Goal: Task Accomplishment & Management: Manage account settings

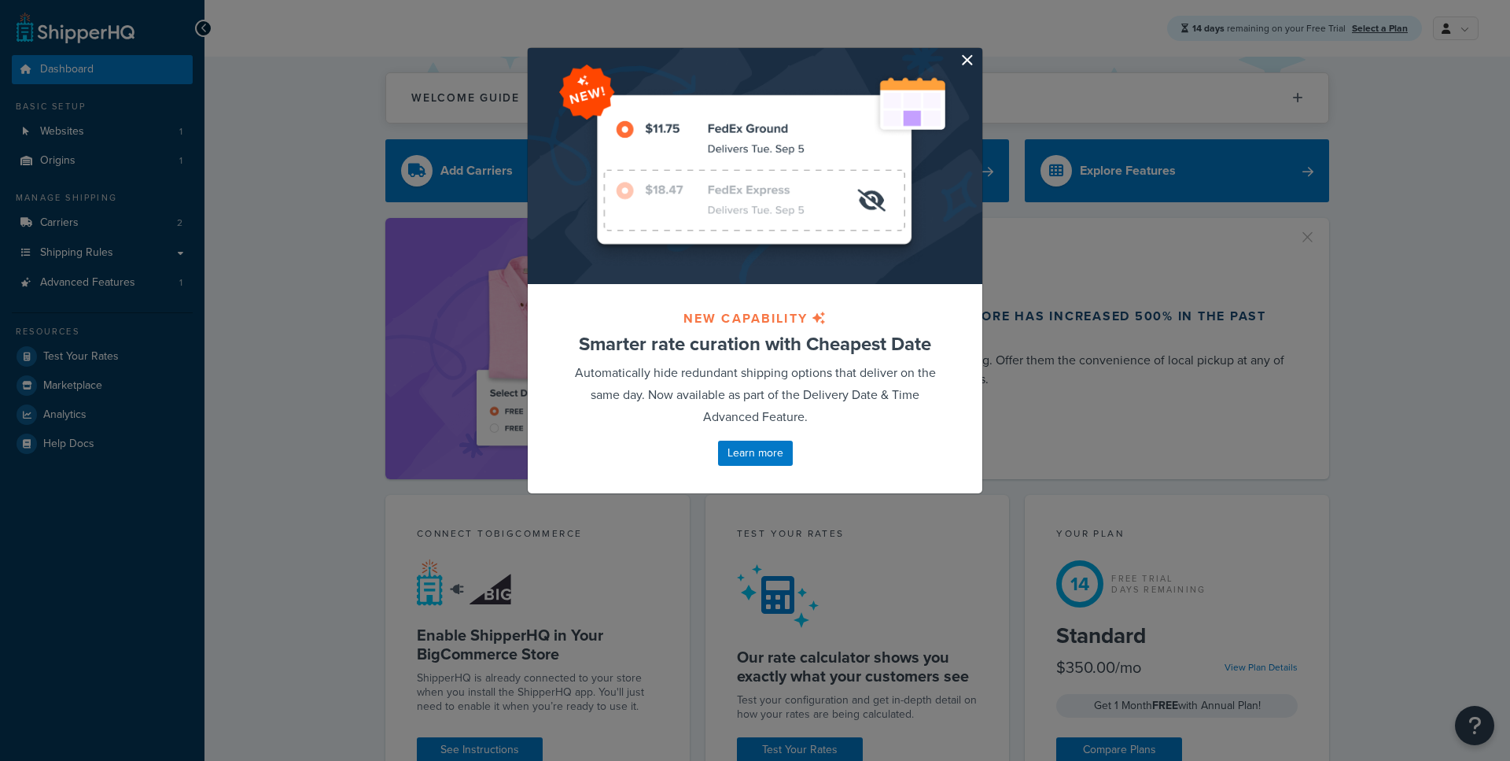
click at [979, 52] on button "button" at bounding box center [981, 50] width 4 height 4
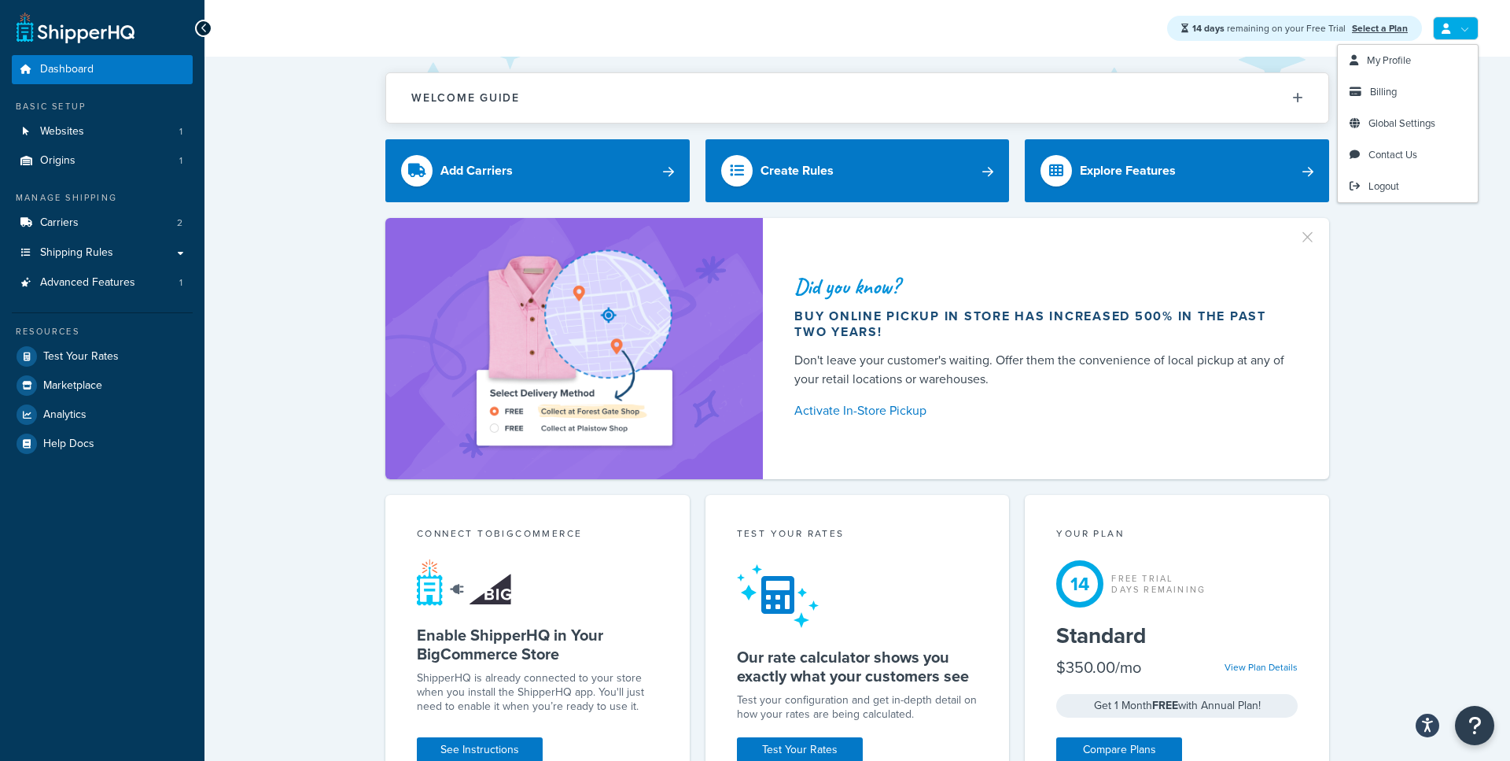
click at [1447, 32] on icon at bounding box center [1446, 29] width 9 height 10
click at [1391, 83] on link "Billing" at bounding box center [1408, 91] width 140 height 31
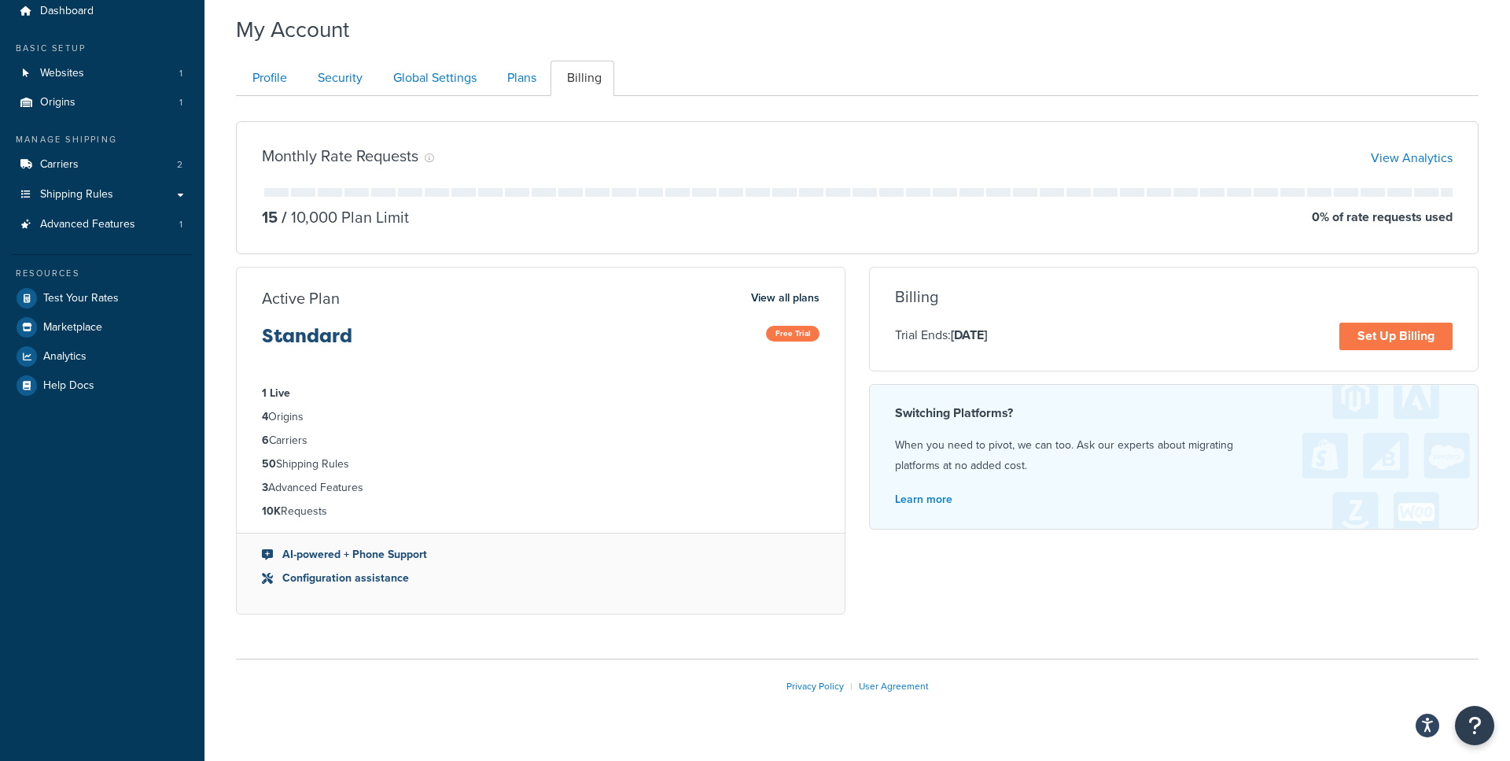
scroll to position [50, 0]
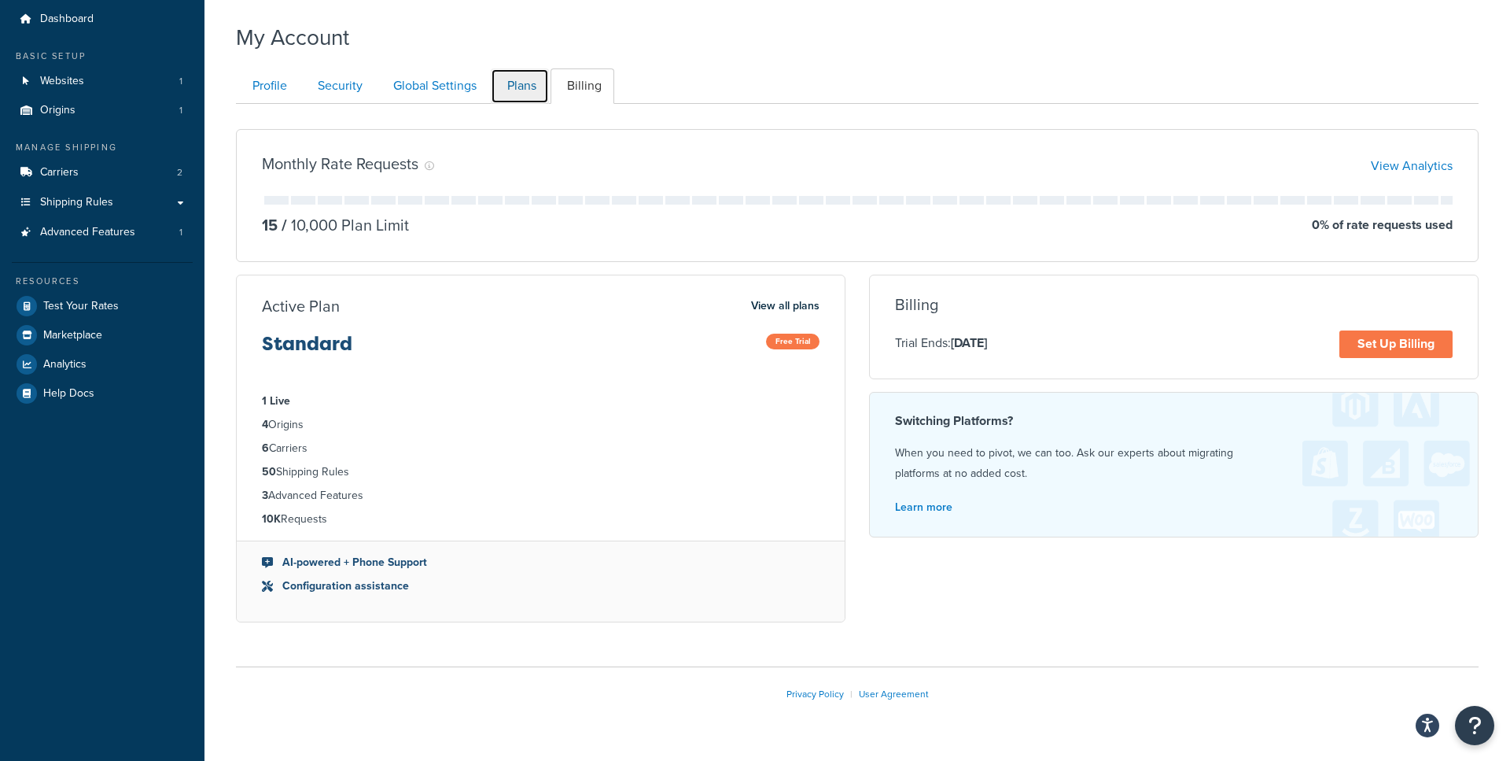
click at [524, 88] on link "Plans" at bounding box center [520, 85] width 58 height 35
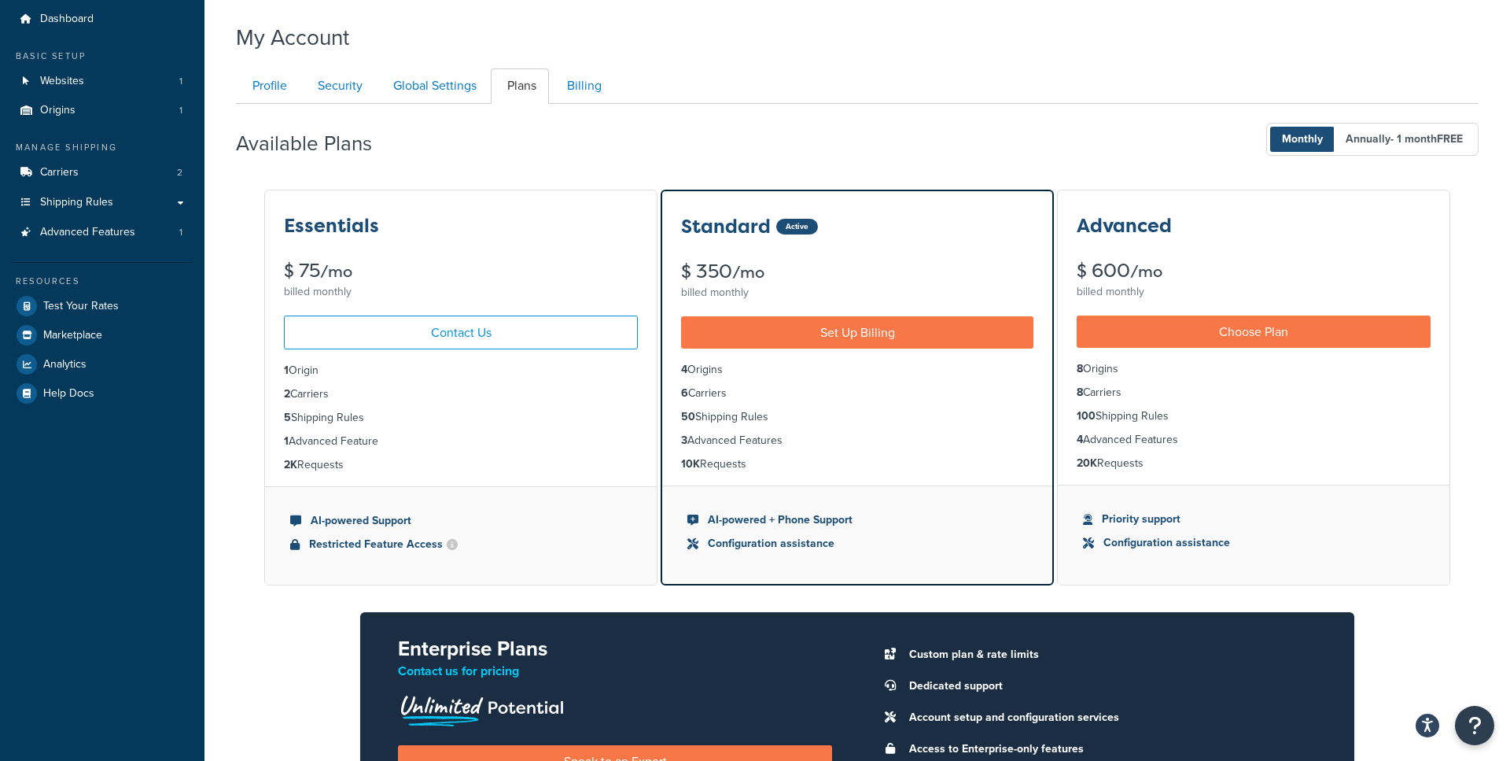
click at [488, 237] on div "Essentials $ 75 /mo billed monthly" at bounding box center [461, 246] width 392 height 112
click at [1391, 141] on span "- 1 month FREE" at bounding box center [1427, 139] width 72 height 17
click at [1309, 136] on span "Monthly" at bounding box center [1302, 139] width 65 height 25
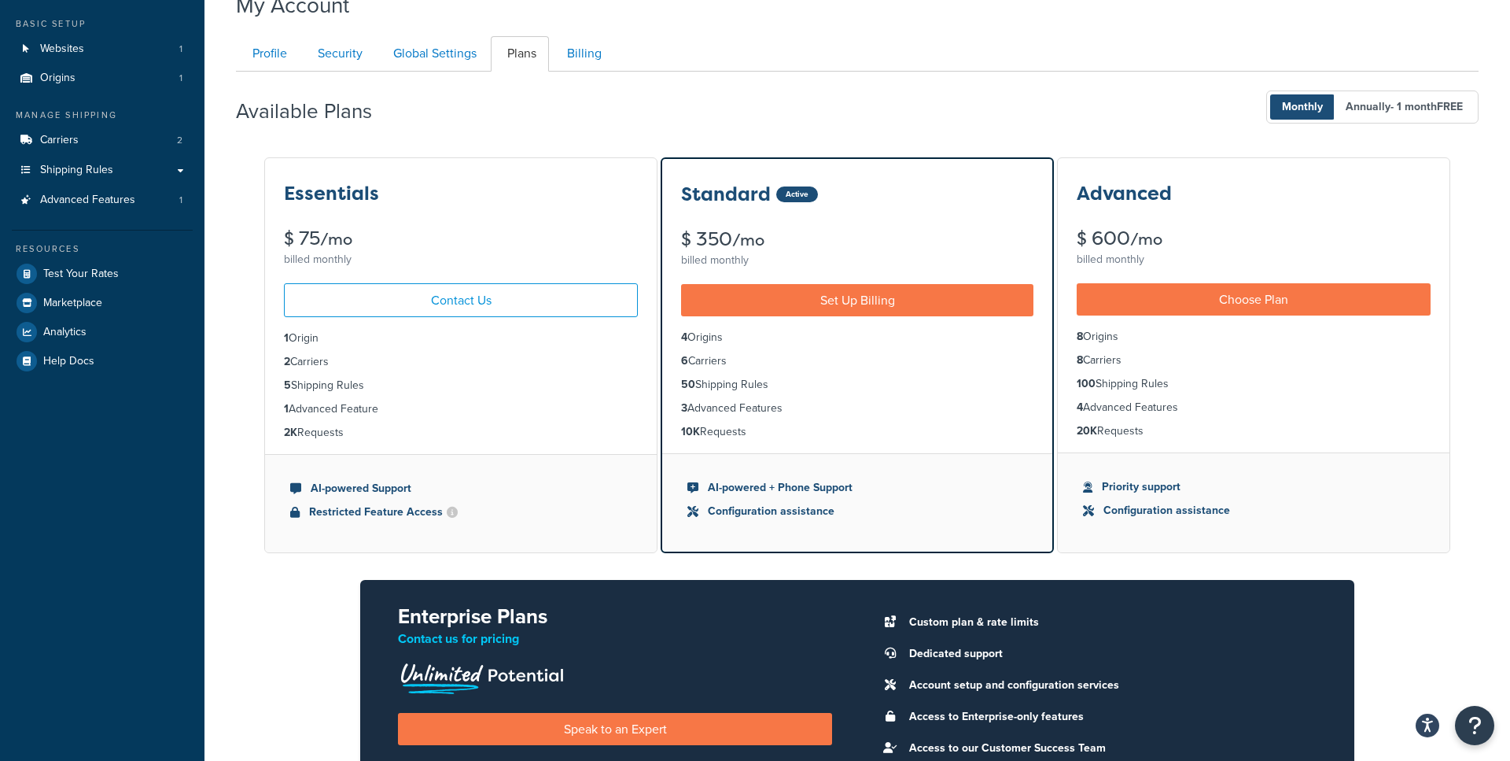
scroll to position [83, 0]
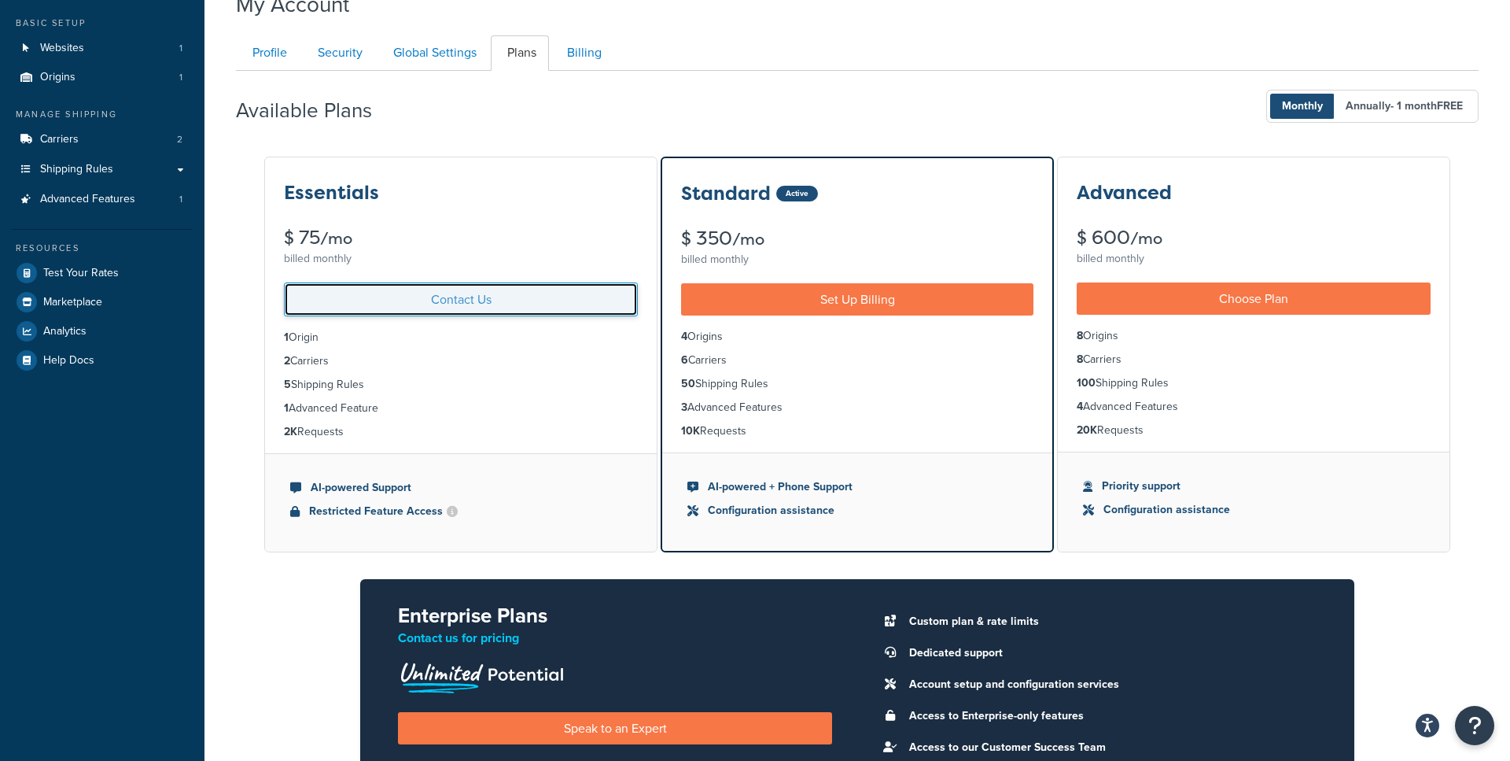
click at [462, 293] on link "Contact Us" at bounding box center [461, 299] width 354 height 34
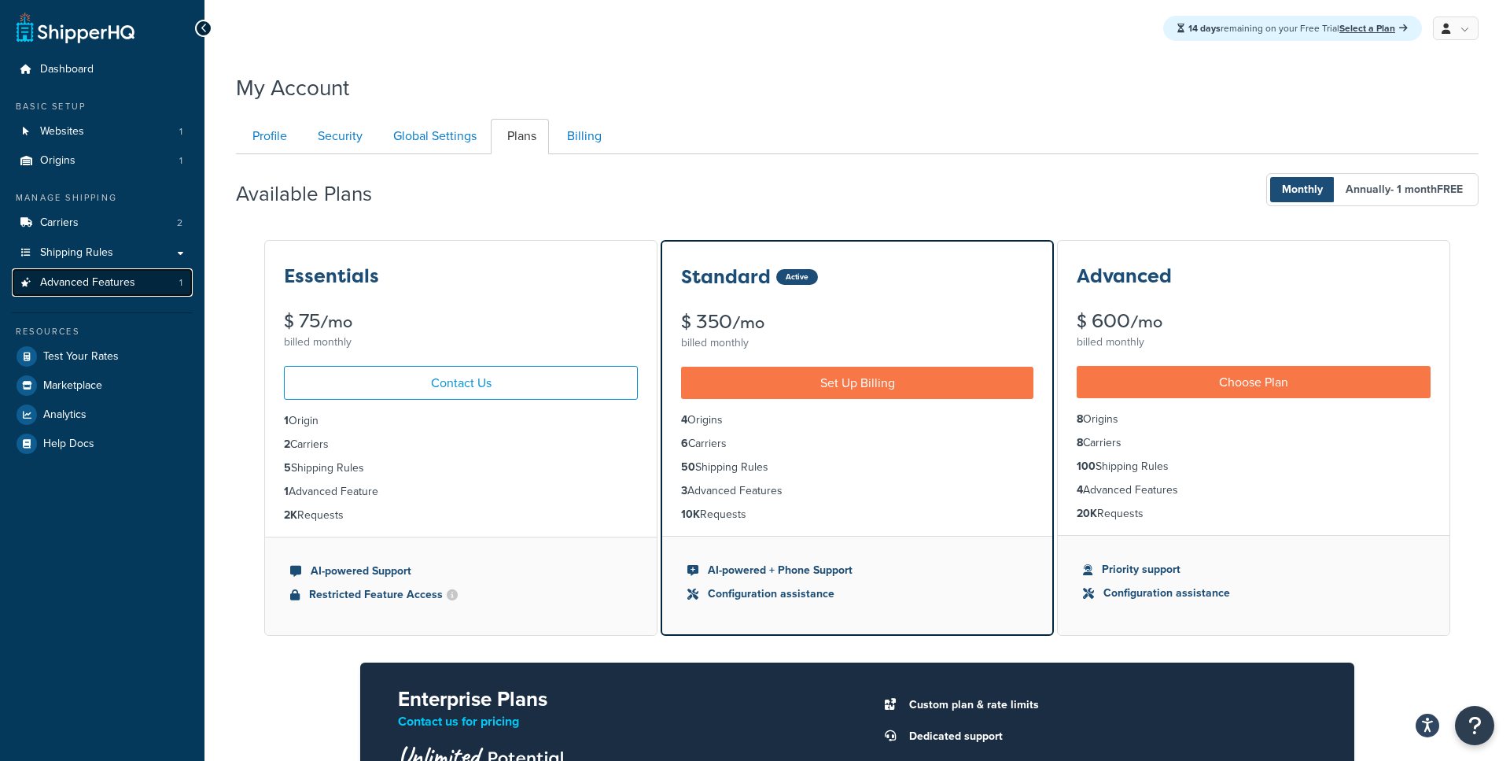
click at [128, 283] on span "Advanced Features" at bounding box center [87, 282] width 95 height 13
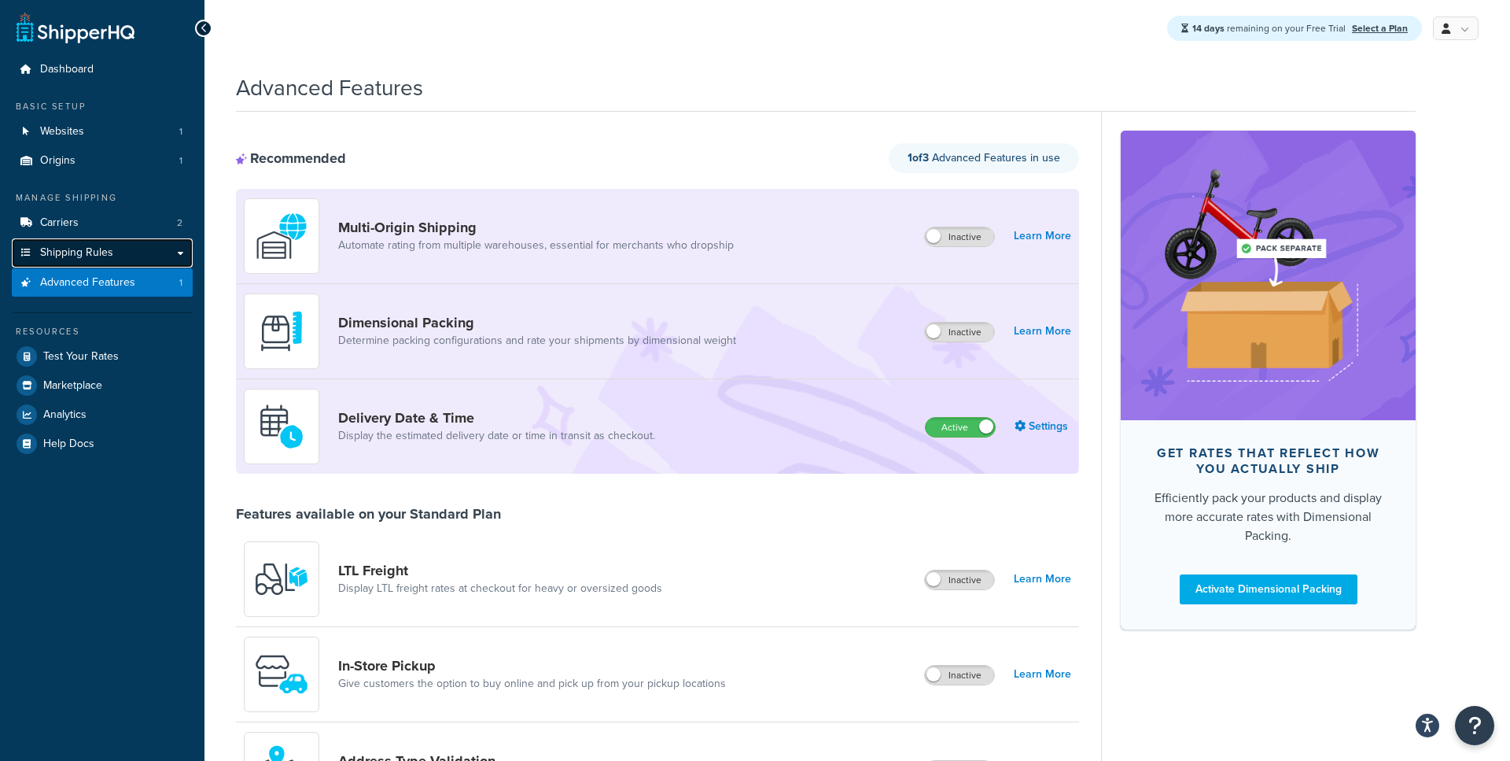
click at [122, 256] on link "Shipping Rules" at bounding box center [102, 252] width 181 height 29
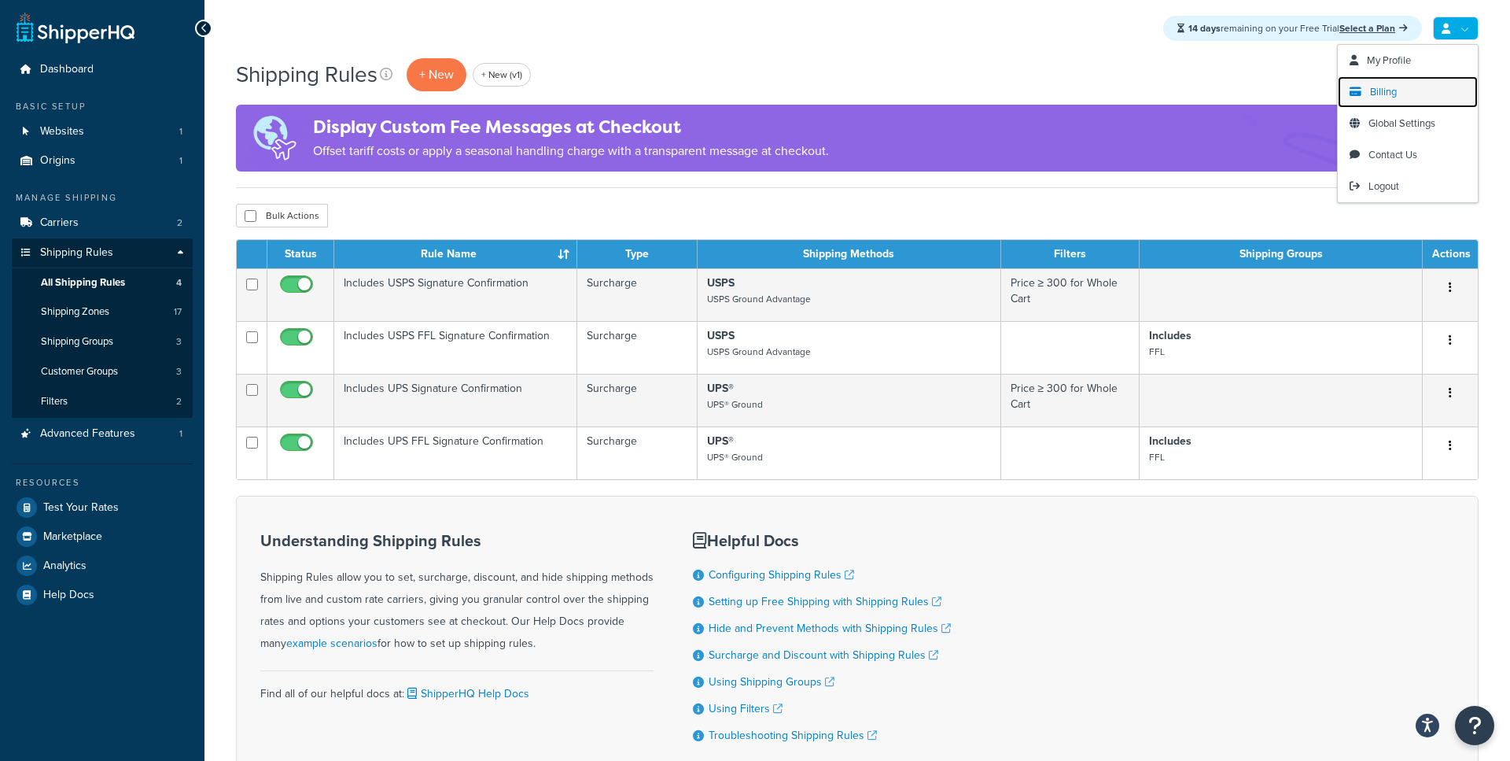
click at [1380, 94] on span "Billing" at bounding box center [1383, 91] width 27 height 15
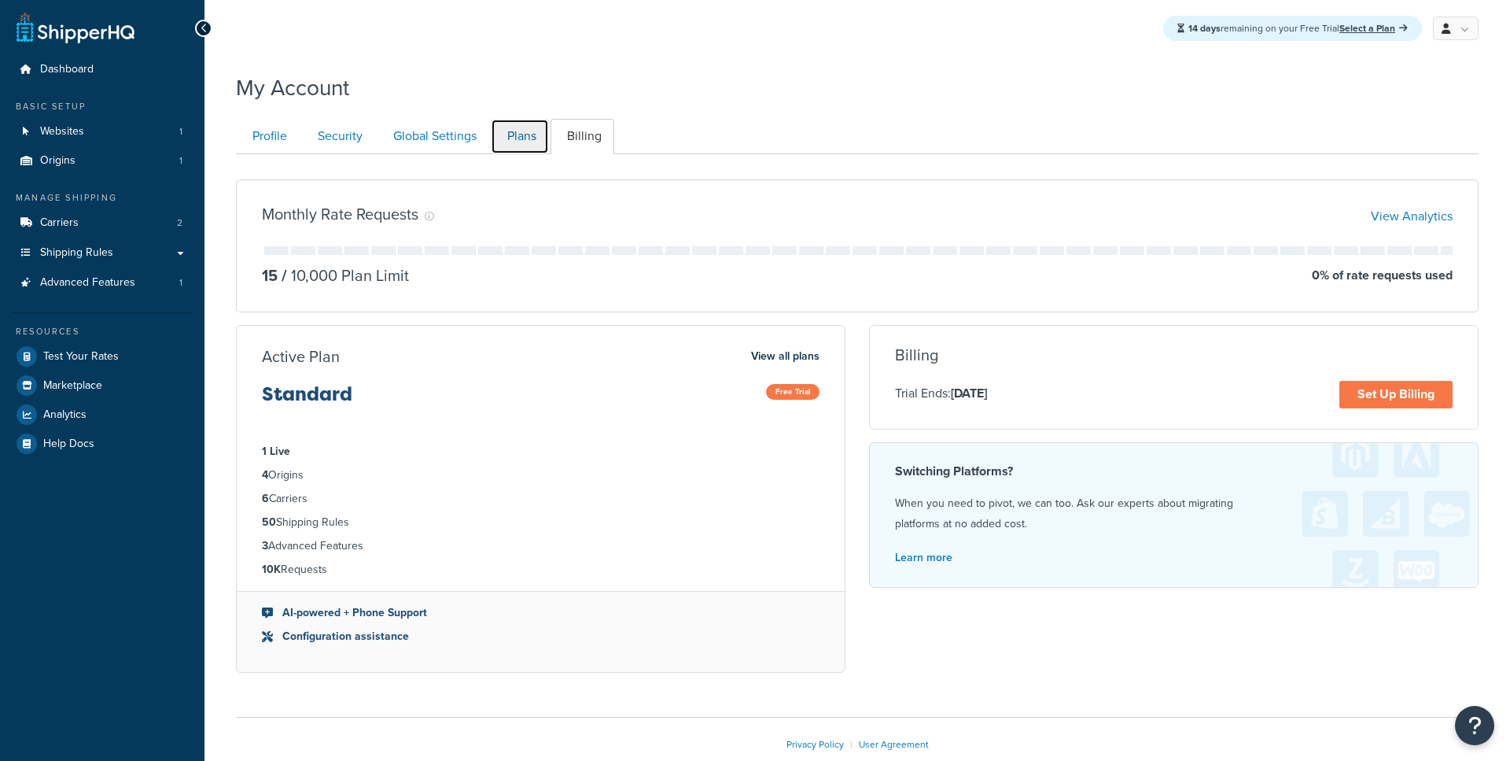
click at [519, 127] on link "Plans" at bounding box center [520, 136] width 58 height 35
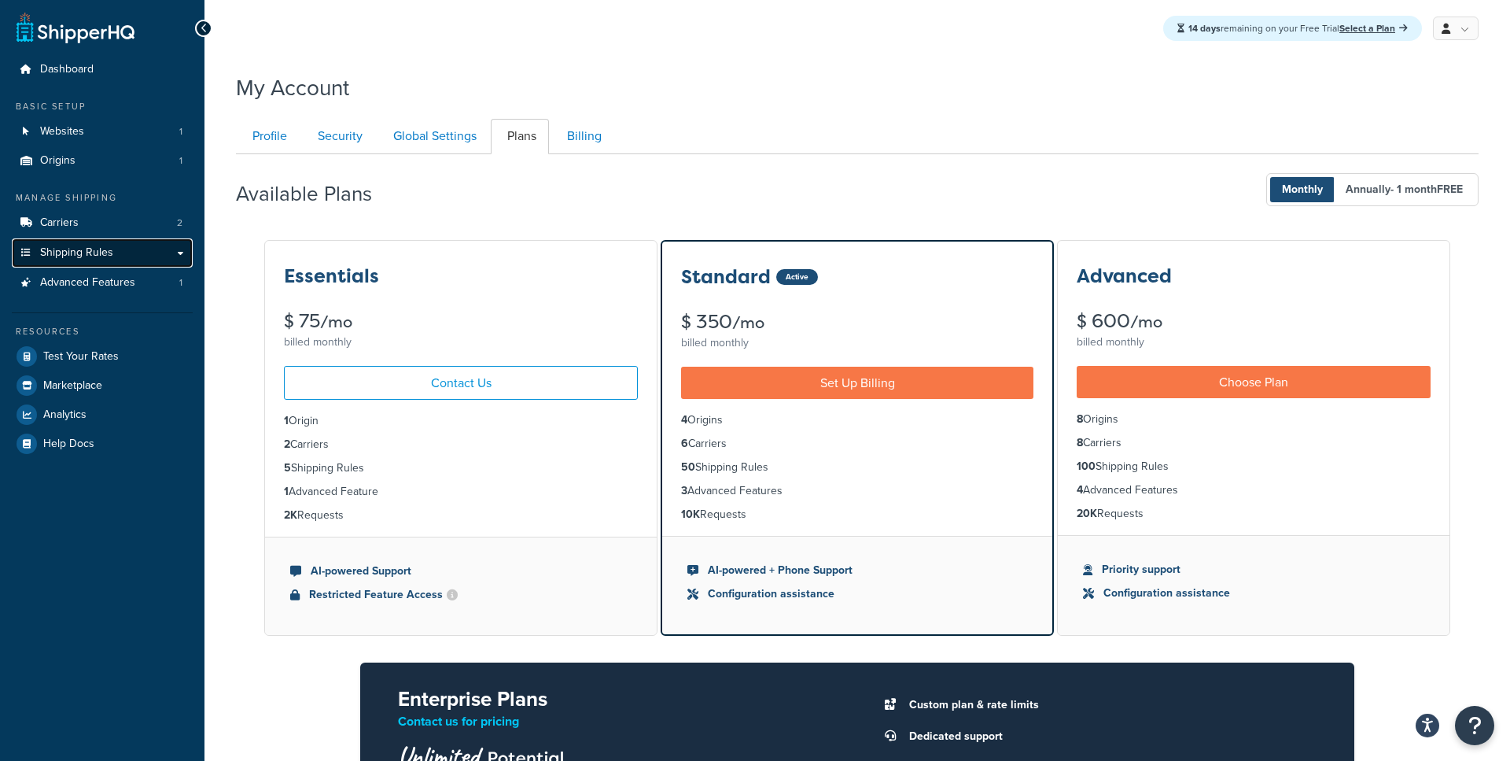
click at [87, 252] on span "Shipping Rules" at bounding box center [76, 252] width 73 height 13
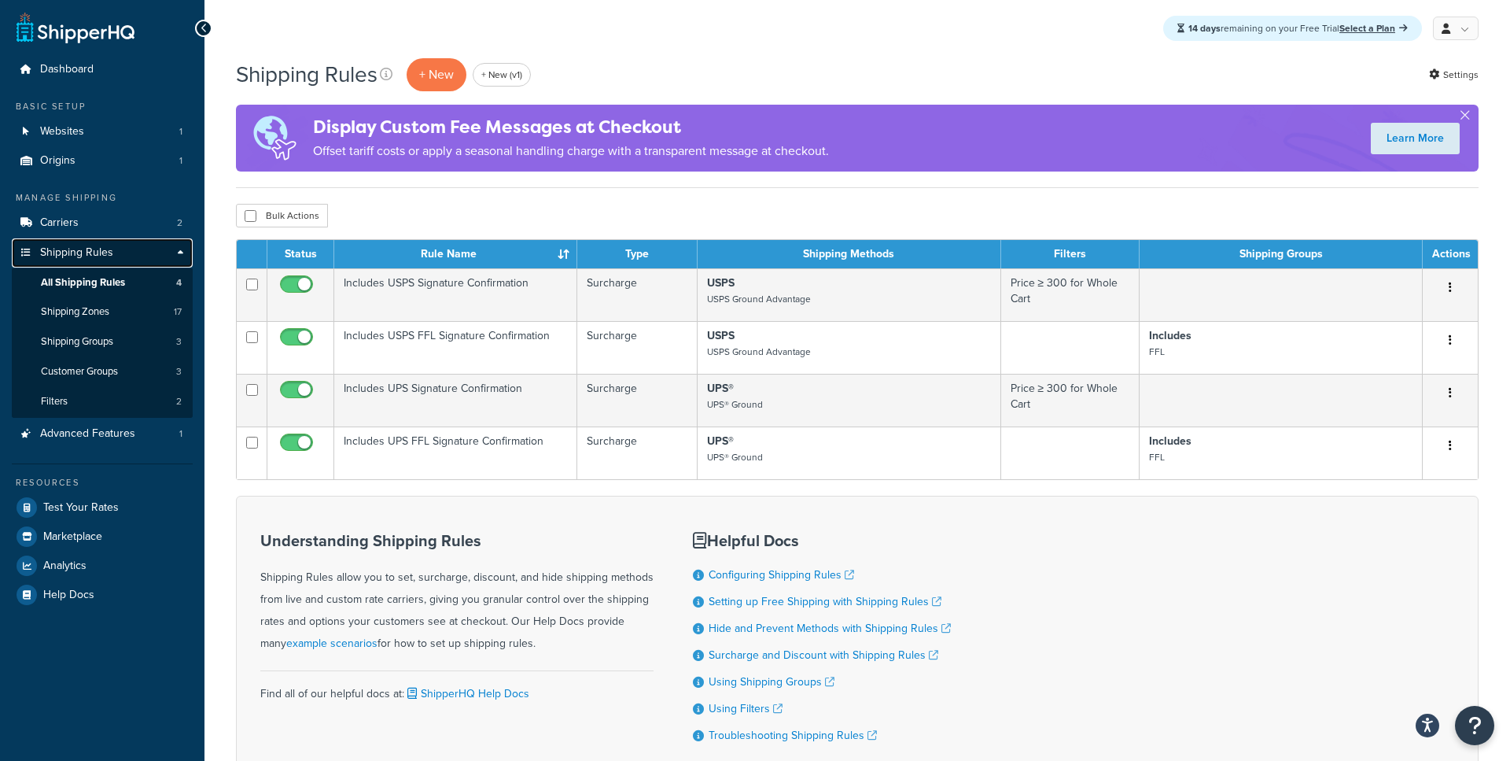
click at [135, 252] on link "Shipping Rules" at bounding box center [102, 252] width 181 height 29
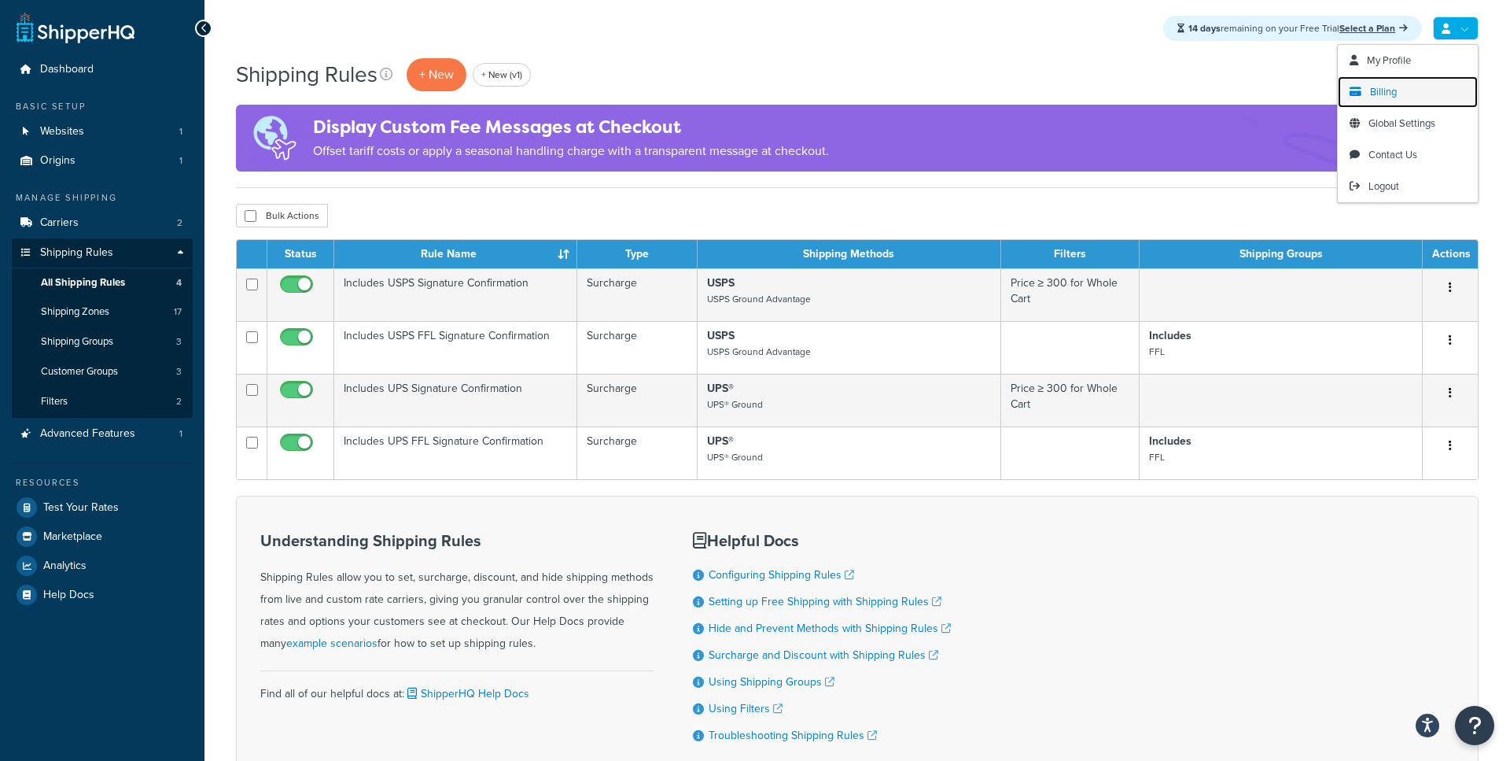
click at [1382, 87] on span "Billing" at bounding box center [1383, 91] width 27 height 15
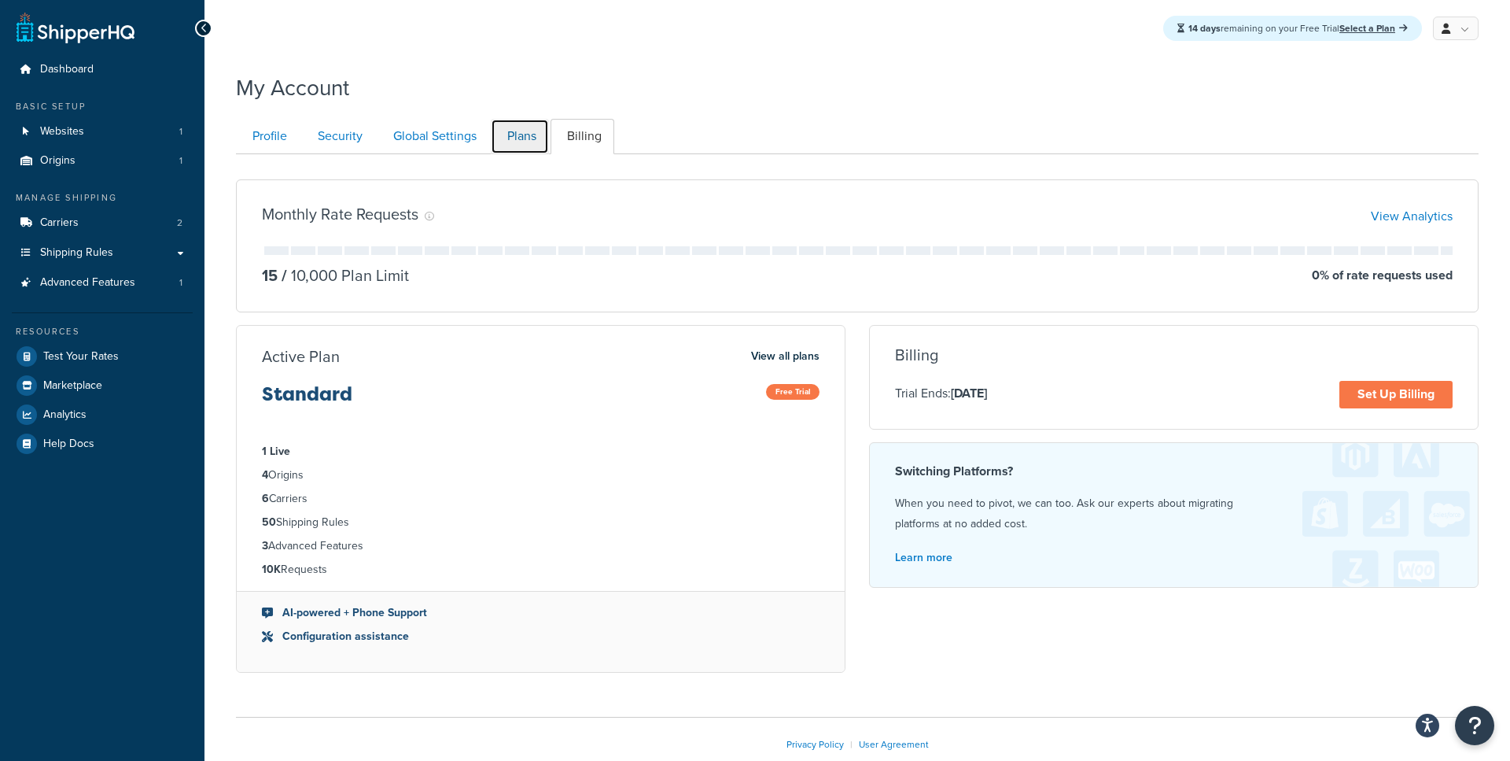
click at [505, 138] on link "Plans" at bounding box center [520, 136] width 58 height 35
